Goal: Information Seeking & Learning: Learn about a topic

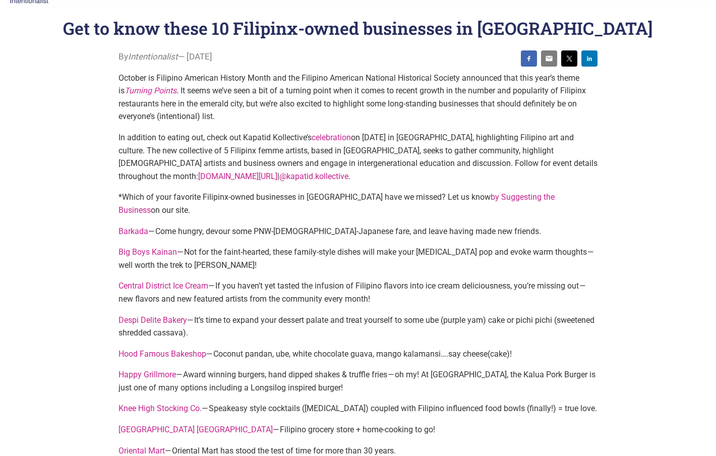
scroll to position [50, 0]
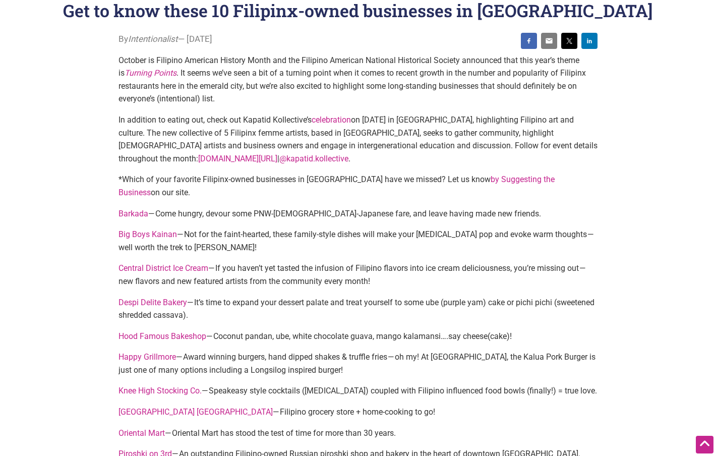
click at [133, 297] on link "Despi Delite Bakery" at bounding box center [152, 302] width 69 height 10
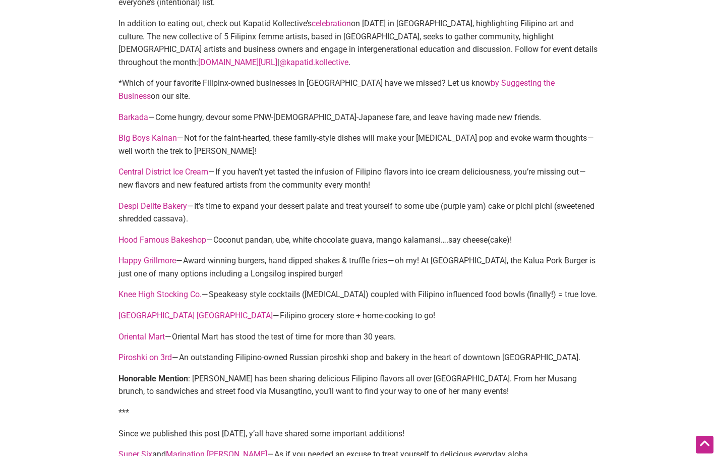
scroll to position [151, 0]
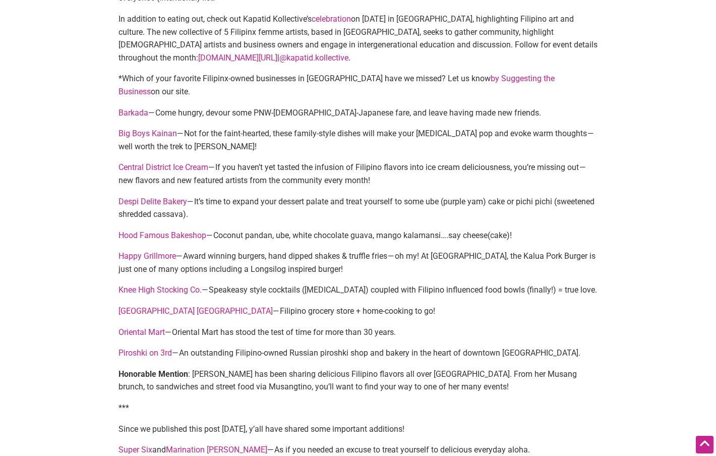
click at [143, 306] on link "Manila Manila" at bounding box center [195, 311] width 154 height 10
click at [141, 327] on link "Oriental Mart" at bounding box center [141, 332] width 46 height 10
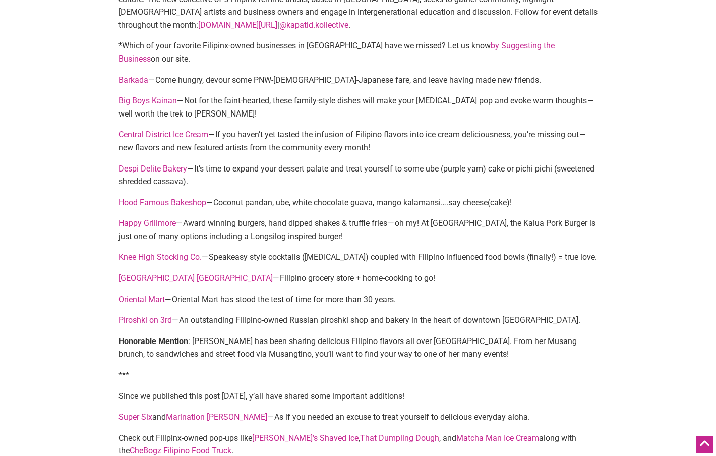
scroll to position [202, 0]
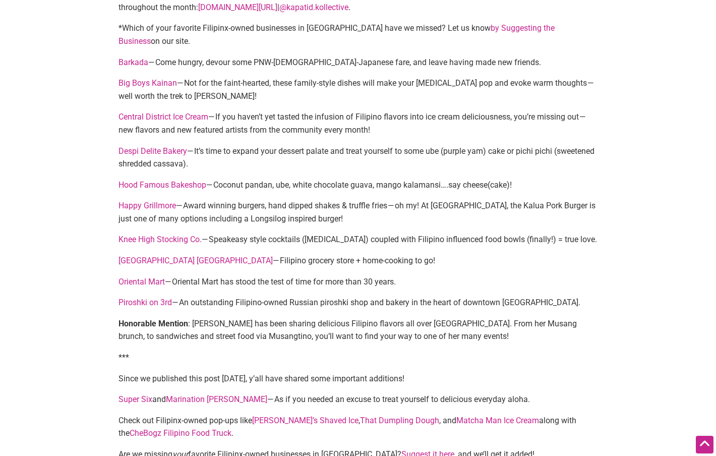
click at [142, 297] on link "Piroshki on 3rd" at bounding box center [144, 302] width 53 height 10
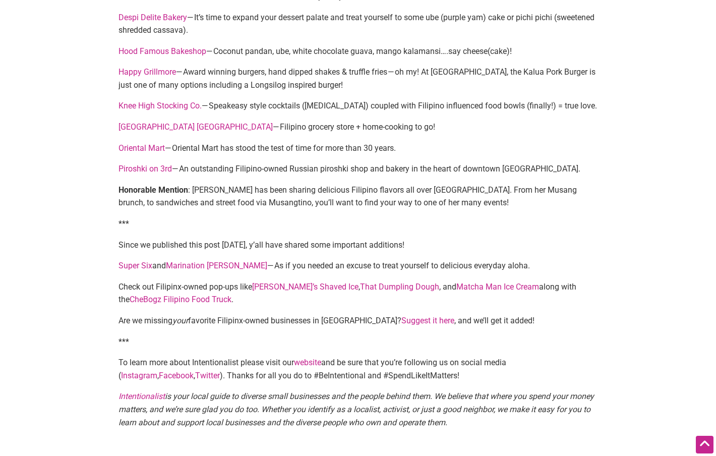
scroll to position [353, 0]
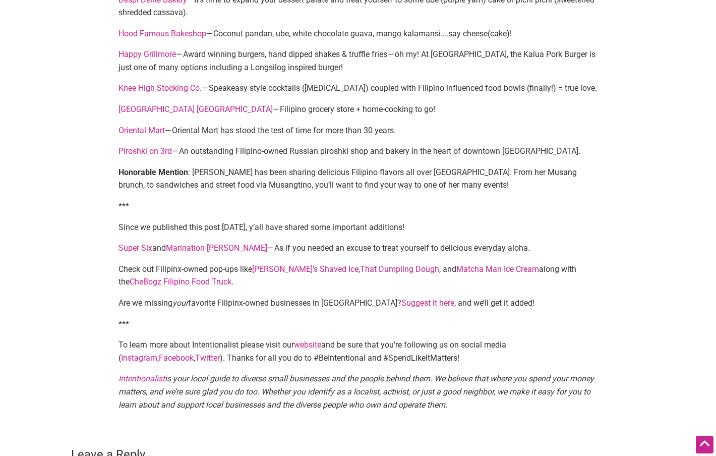
click at [360, 264] on link "That Dumpling Dough" at bounding box center [399, 269] width 79 height 10
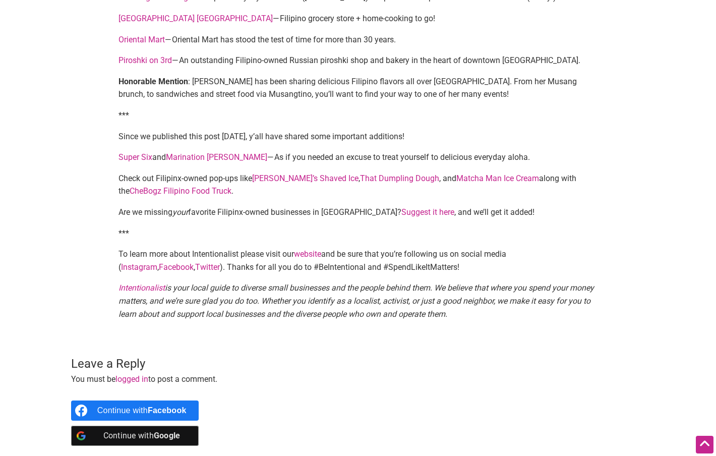
scroll to position [454, 0]
